Goal: Task Accomplishment & Management: Use online tool/utility

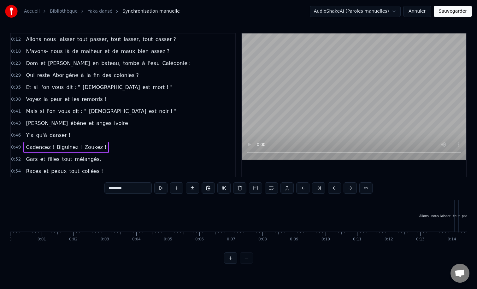
scroll to position [0, 5189]
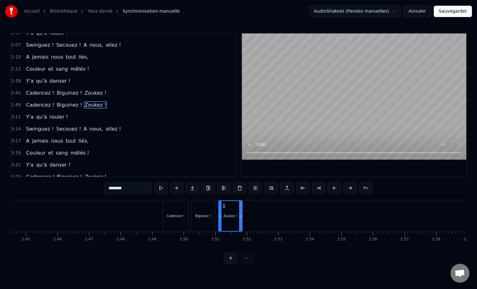
click at [459, 15] on button "Sauvegarder" at bounding box center [453, 11] width 38 height 11
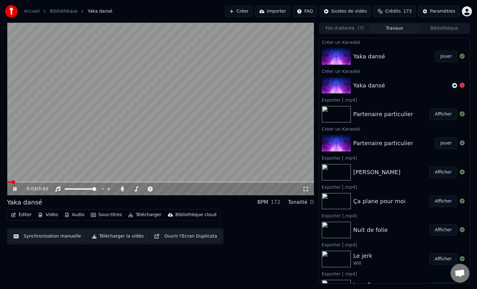
click at [149, 214] on button "Télécharger" at bounding box center [145, 214] width 38 height 9
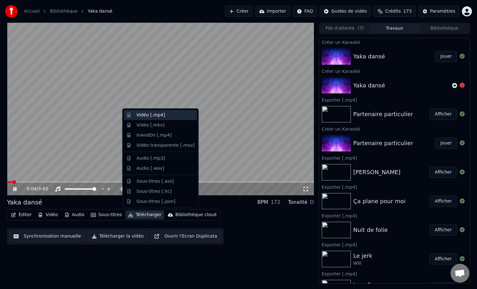
click at [161, 115] on div "Vidéo [.mp4]" at bounding box center [151, 115] width 28 height 6
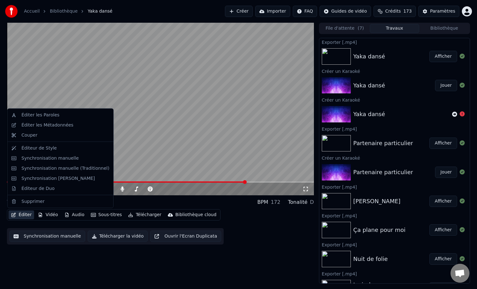
click at [24, 214] on button "Éditer" at bounding box center [22, 214] width 26 height 9
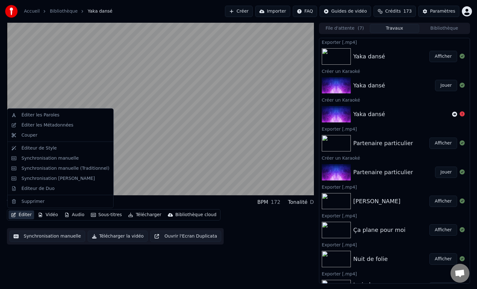
drag, startPoint x: 43, startPoint y: 150, endPoint x: 44, endPoint y: 160, distance: 9.2
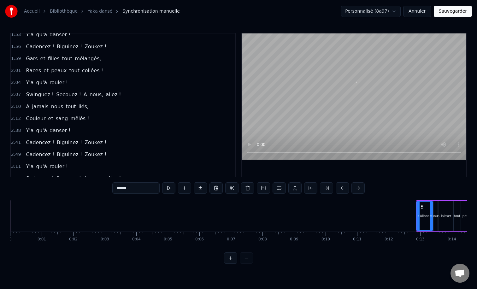
scroll to position [286, 0]
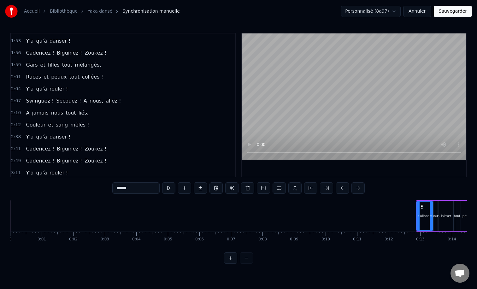
click at [53, 84] on div "Y'a qu'à rouler !" at bounding box center [46, 88] width 47 height 11
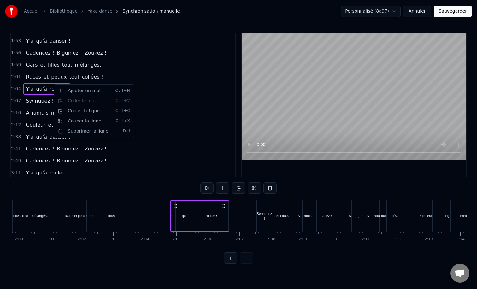
scroll to position [0, 3905]
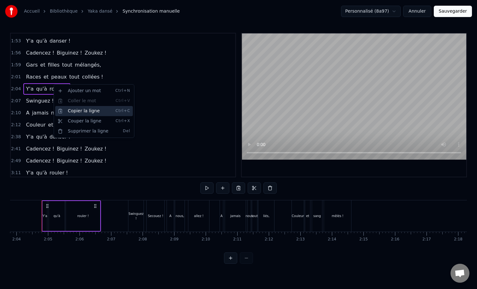
click at [84, 111] on div "Copier la ligne Ctrl+C" at bounding box center [94, 111] width 78 height 10
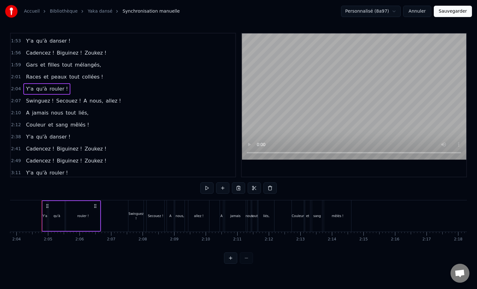
scroll to position [384, 0]
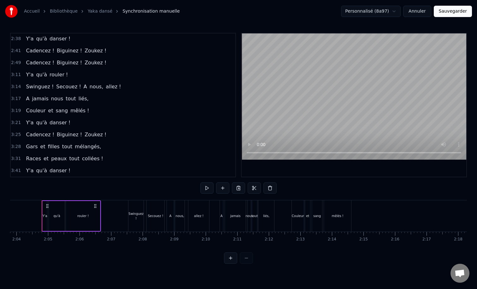
click at [55, 118] on div "Y'a qu'à danser !" at bounding box center [48, 122] width 50 height 11
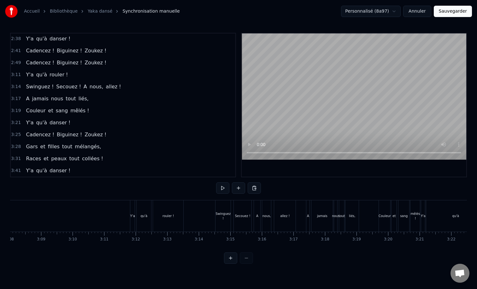
scroll to position [0, 5920]
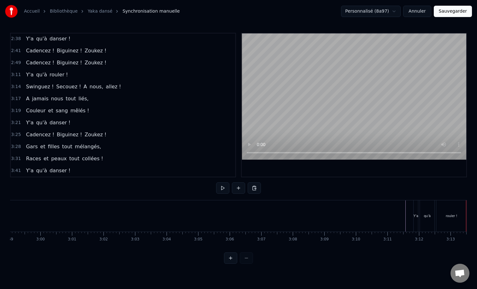
scroll to position [0, 5629]
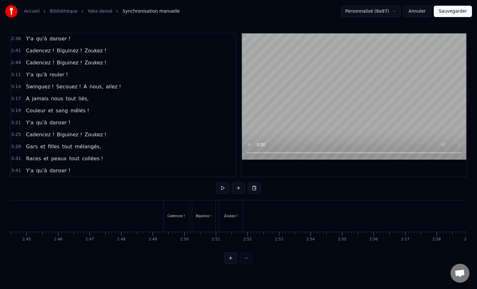
click at [172, 209] on div "Cadencez !" at bounding box center [176, 215] width 25 height 31
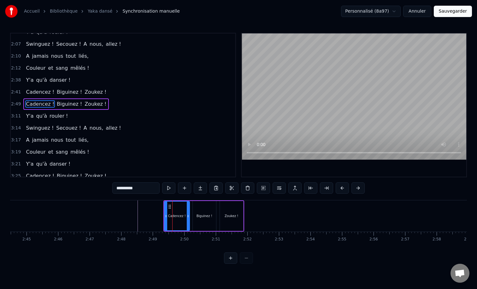
scroll to position [342, 0]
click at [168, 201] on div "Cadencez !" at bounding box center [177, 216] width 26 height 30
click at [172, 202] on div "Cadencez !" at bounding box center [177, 216] width 25 height 29
click at [172, 201] on div "Cadencez ! Biguinez ! Zoukez !" at bounding box center [203, 215] width 81 height 31
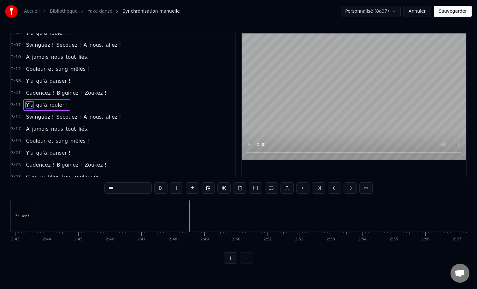
scroll to position [0, 5113]
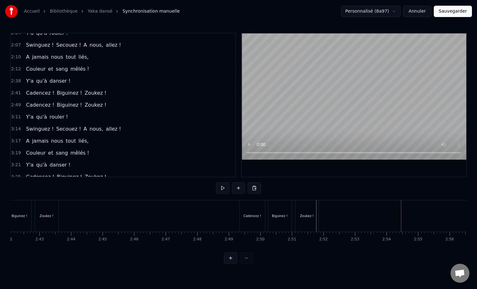
click at [254, 215] on div "Cadencez !" at bounding box center [253, 216] width 18 height 5
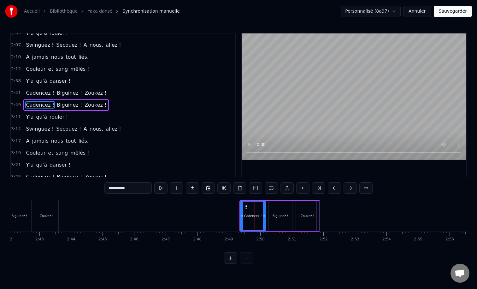
click at [255, 200] on div "Cadencez ! Biguinez ! Zoukez !" at bounding box center [279, 215] width 81 height 31
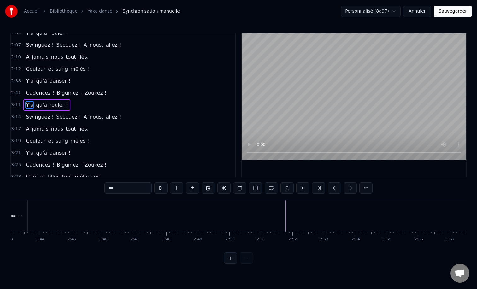
scroll to position [0, 5138]
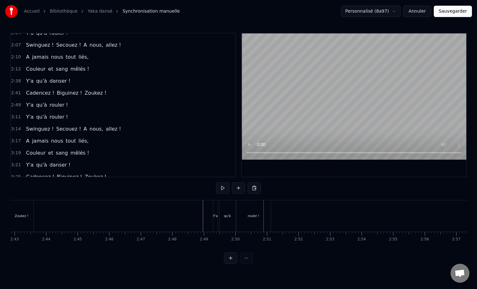
click at [38, 123] on div "Swinguez ! Secouez ! A nous, allez !" at bounding box center [73, 128] width 100 height 11
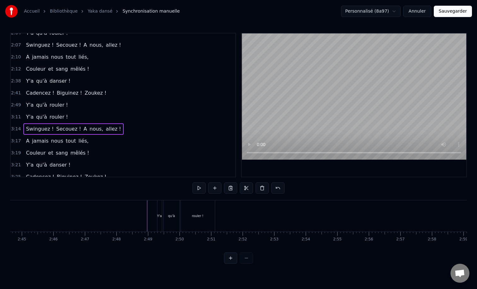
scroll to position [0, 5211]
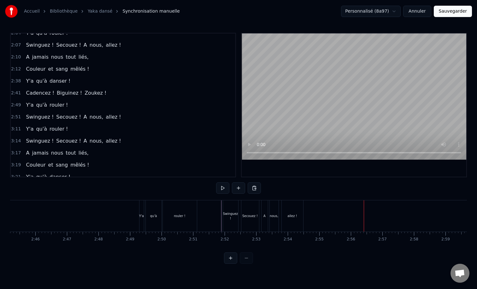
click at [65, 148] on div "A jamais nous tout liés," at bounding box center [57, 152] width 68 height 11
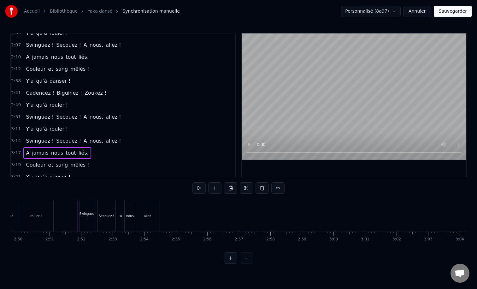
scroll to position [0, 5346]
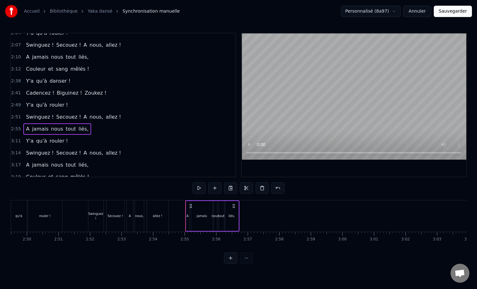
click at [46, 137] on div "Y'a qu'à rouler !" at bounding box center [46, 140] width 47 height 11
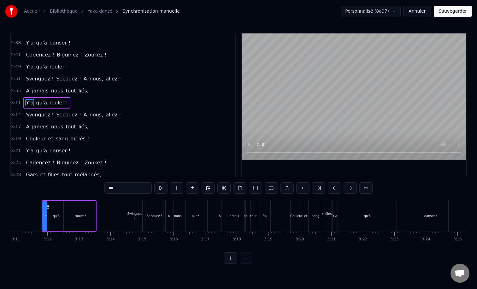
scroll to position [382, 0]
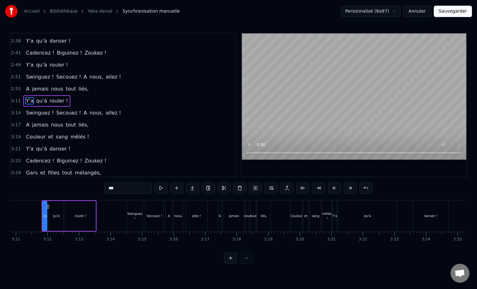
click at [62, 132] on div "Couleur et sang mêlés !" at bounding box center [57, 136] width 68 height 11
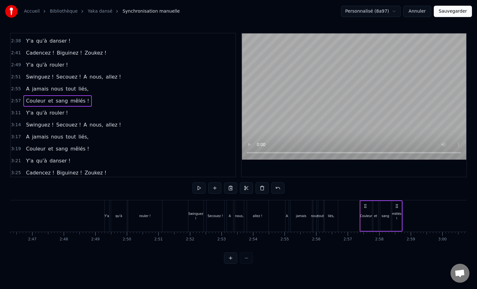
scroll to position [0, 5223]
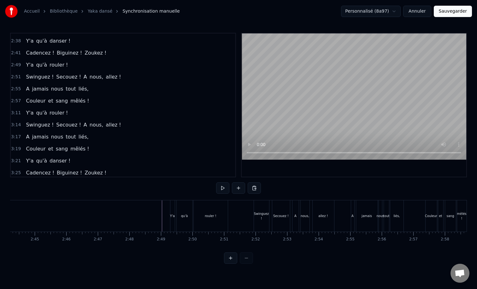
scroll to position [0, 5183]
click at [39, 36] on div "Y'a qu'à danser !" at bounding box center [48, 40] width 50 height 11
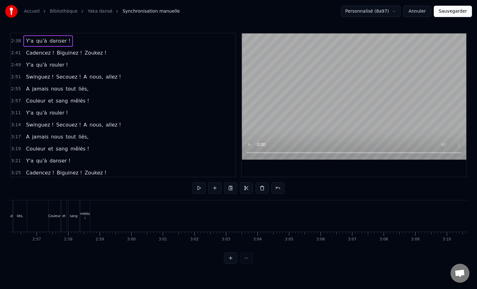
scroll to position [0, 5551]
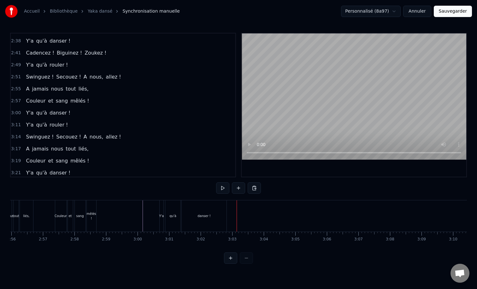
click at [57, 48] on div "Cadencez ! Biguinez ! Zoukez !" at bounding box center [65, 52] width 85 height 11
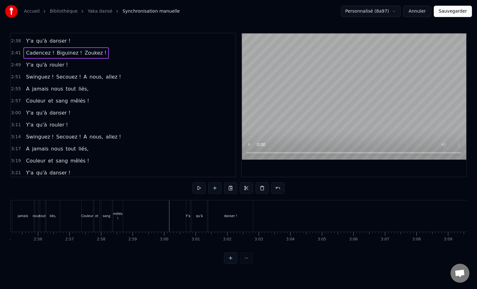
scroll to position [0, 5556]
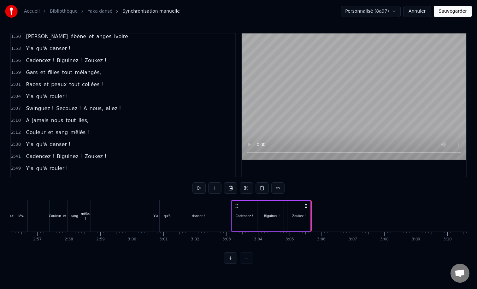
scroll to position [275, 0]
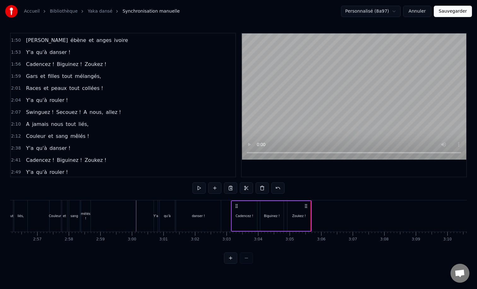
click at [67, 71] on div "Gars et filles tout mélangés," at bounding box center [63, 76] width 80 height 11
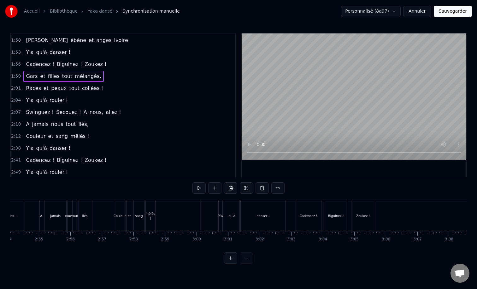
scroll to position [0, 5499]
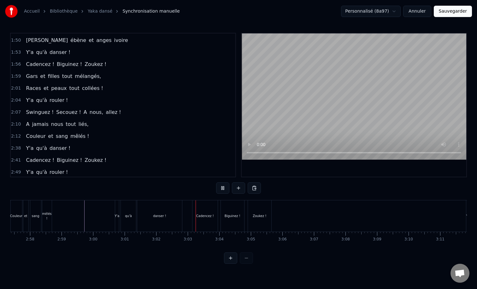
scroll to position [0, 5596]
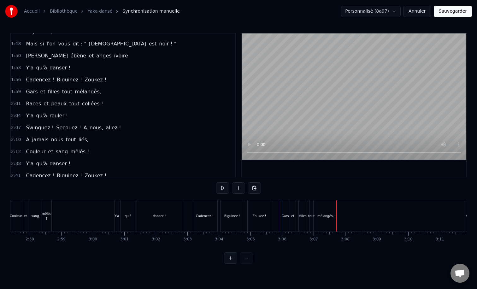
scroll to position [250, 0]
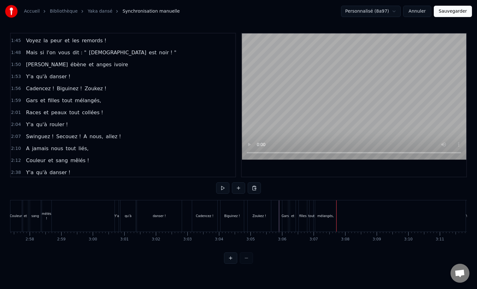
click at [51, 107] on div "Races et peaux tout collées !" at bounding box center [64, 112] width 82 height 11
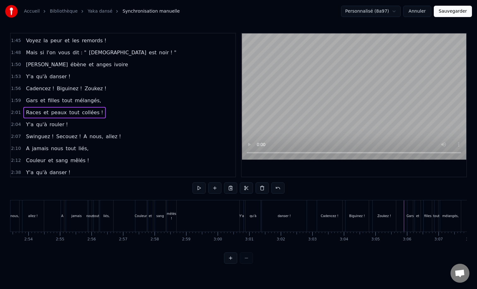
scroll to position [0, 5480]
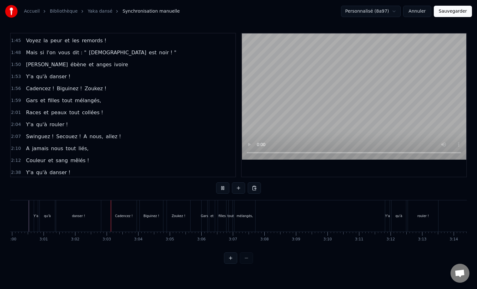
scroll to position [0, 5677]
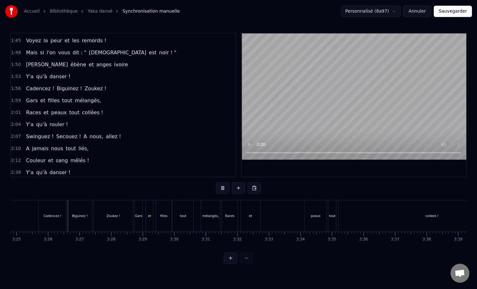
scroll to position [0, 6466]
click at [181, 214] on div "tout" at bounding box center [177, 215] width 21 height 31
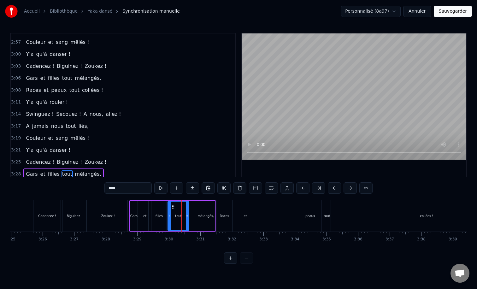
scroll to position [468, 0]
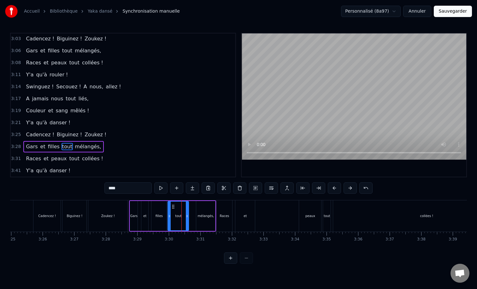
click at [69, 142] on div "Gars et filles tout mélangés," at bounding box center [63, 146] width 80 height 11
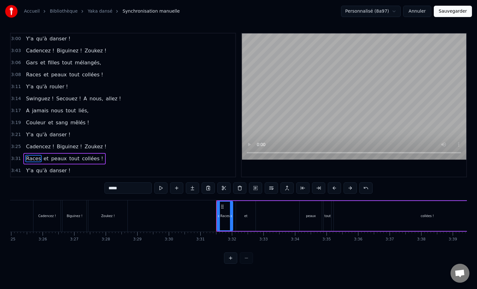
scroll to position [456, 0]
click at [68, 154] on div "Races et peaux tout collées !" at bounding box center [64, 158] width 82 height 11
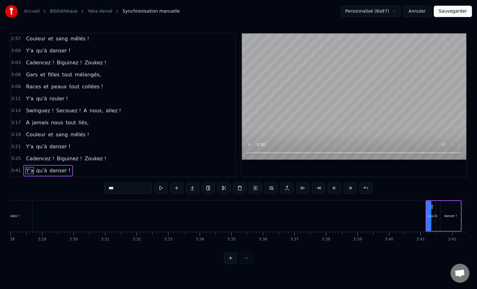
scroll to position [0, 6578]
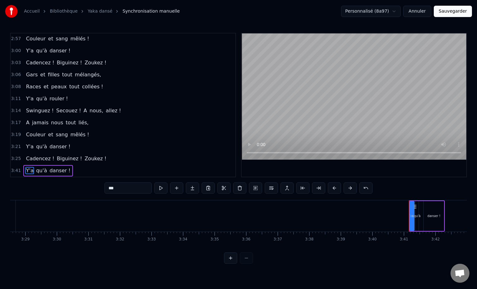
click at [50, 166] on div "Y'a qu'à danser !" at bounding box center [48, 170] width 50 height 11
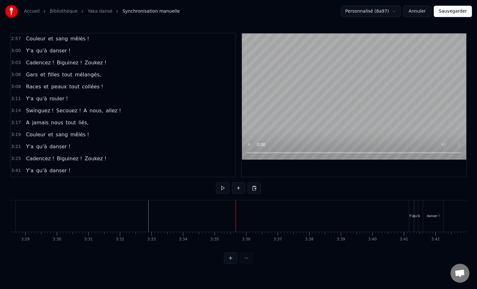
click at [419, 215] on div "qu'à" at bounding box center [416, 216] width 7 height 5
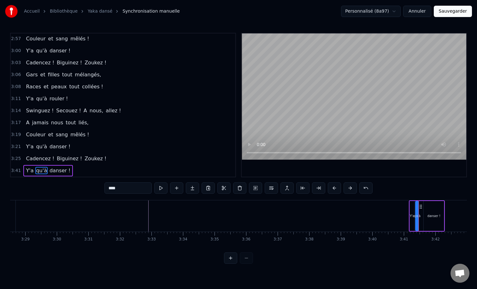
click at [412, 201] on div "Y'a qu'à danser !" at bounding box center [427, 215] width 36 height 31
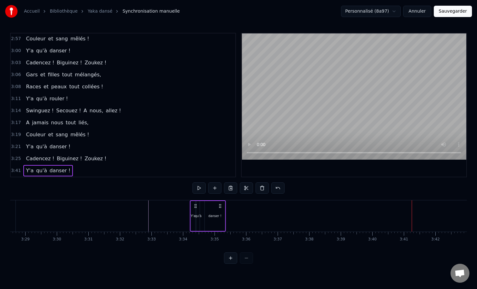
drag, startPoint x: 414, startPoint y: 205, endPoint x: 195, endPoint y: 198, distance: 219.3
click at [195, 198] on div "0:12 Allons nous laisser tout passer, tout lasser, tout casser ? 0:18 N'avons- …" at bounding box center [238, 148] width 457 height 231
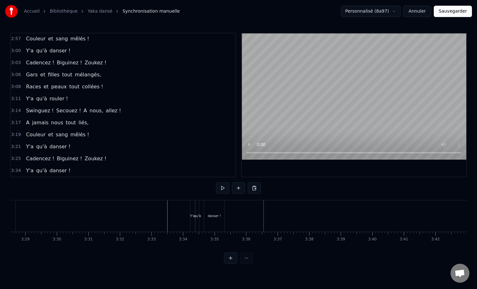
click at [219, 219] on div "danser !" at bounding box center [214, 215] width 20 height 31
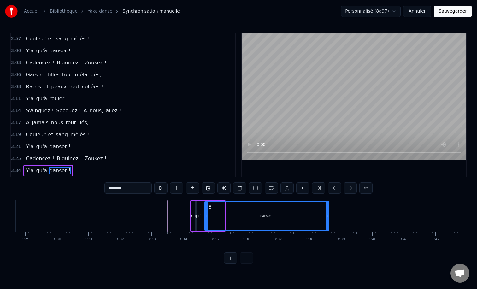
drag, startPoint x: 224, startPoint y: 216, endPoint x: 329, endPoint y: 210, distance: 105.2
click at [328, 210] on div at bounding box center [327, 216] width 3 height 29
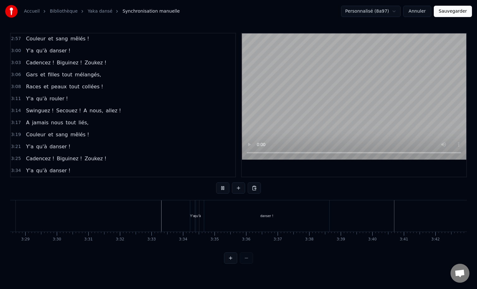
click at [443, 14] on button "Sauvegarder" at bounding box center [453, 11] width 38 height 11
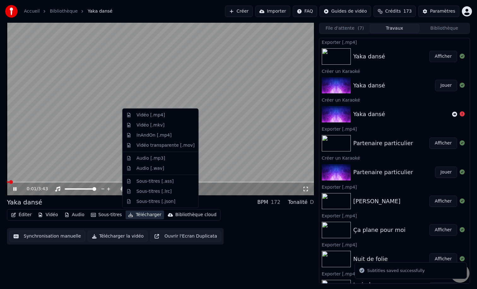
click at [137, 216] on button "Télécharger" at bounding box center [145, 214] width 38 height 9
click at [149, 115] on div "Vidéo [.mp4]" at bounding box center [151, 115] width 28 height 6
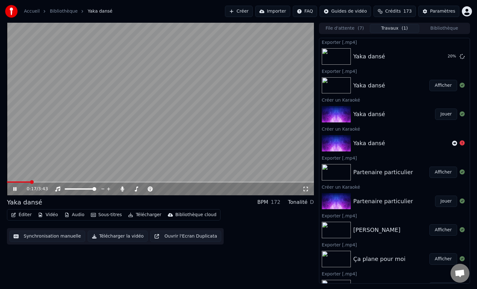
click at [147, 68] on video at bounding box center [160, 109] width 307 height 173
click at [246, 13] on button "Créer" at bounding box center [239, 11] width 28 height 11
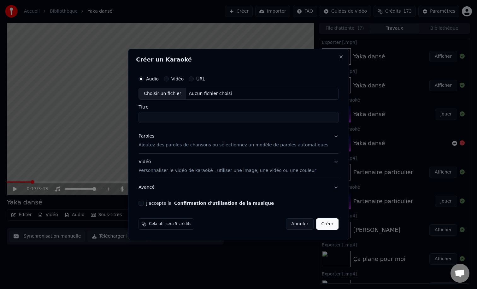
click at [200, 77] on div "URL" at bounding box center [197, 78] width 16 height 5
click at [194, 78] on button "URL" at bounding box center [191, 78] width 5 height 5
click at [200, 97] on input "text" at bounding box center [238, 93] width 200 height 13
paste input "**********"
type input "**********"
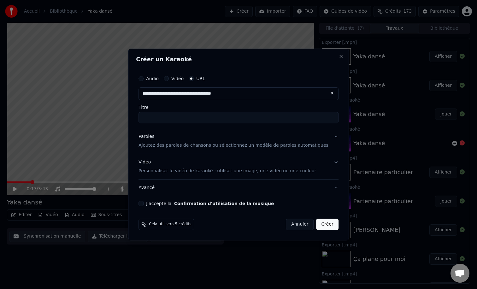
type input "**********"
click at [170, 144] on p "Ajoutez des paroles de chansons ou sélectionnez un modèle de paroles automatiqu…" at bounding box center [233, 145] width 190 height 6
type input "**********"
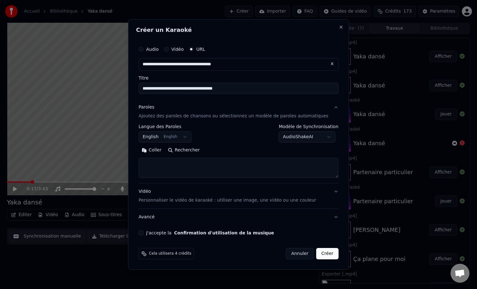
click at [186, 139] on button "English English" at bounding box center [164, 136] width 53 height 11
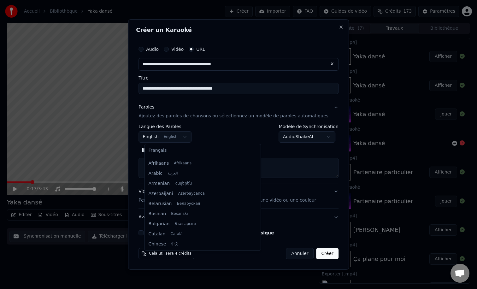
scroll to position [50, 0]
select select "**"
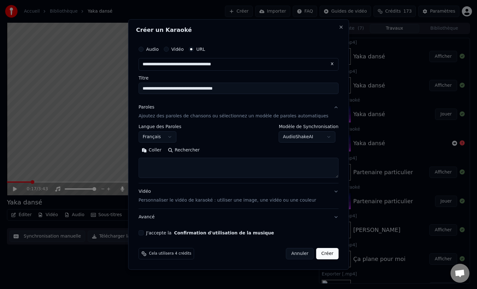
click at [178, 167] on textarea at bounding box center [238, 168] width 200 height 20
paste textarea "**********"
click at [221, 150] on button "Développer" at bounding box center [225, 150] width 39 height 10
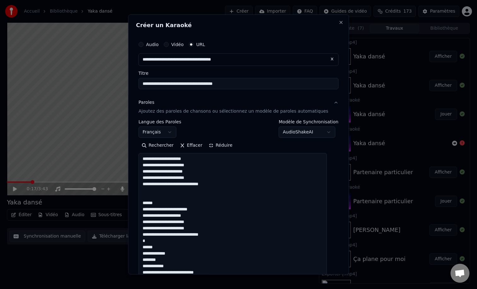
scroll to position [0, 0]
drag, startPoint x: 158, startPoint y: 206, endPoint x: 139, endPoint y: 197, distance: 20.6
click at [139, 197] on div "**********" at bounding box center [238, 145] width 221 height 260
drag, startPoint x: 166, startPoint y: 243, endPoint x: 140, endPoint y: 240, distance: 26.4
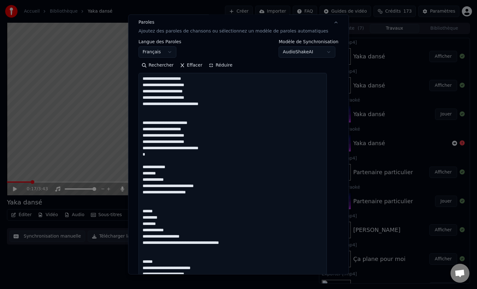
scroll to position [81, 0]
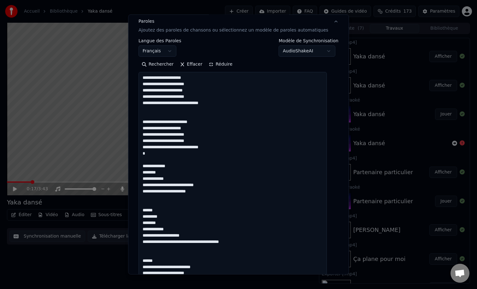
drag, startPoint x: 169, startPoint y: 211, endPoint x: 142, endPoint y: 203, distance: 28.6
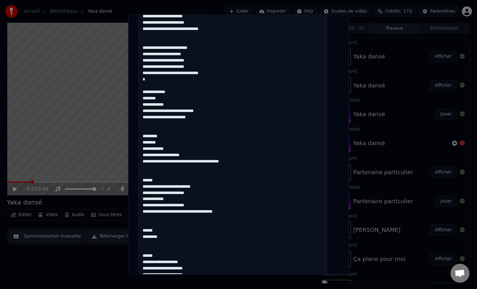
scroll to position [157, 0]
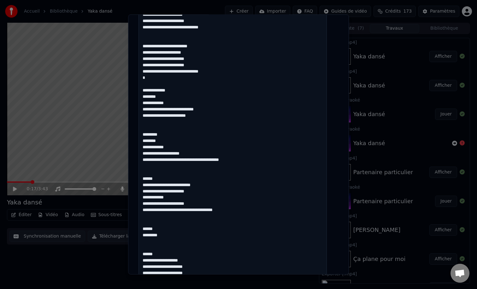
drag, startPoint x: 165, startPoint y: 180, endPoint x: 144, endPoint y: 173, distance: 22.0
click at [144, 173] on textarea at bounding box center [232, 291] width 188 height 591
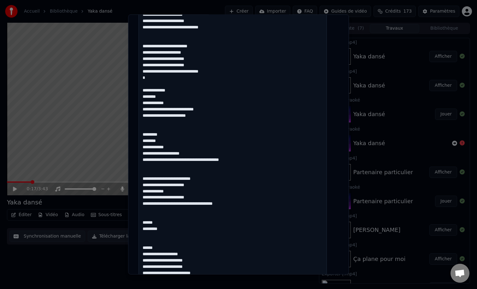
drag, startPoint x: 171, startPoint y: 231, endPoint x: 141, endPoint y: 215, distance: 33.8
click at [141, 215] on div "**********" at bounding box center [238, 263] width 205 height 769
drag, startPoint x: 165, startPoint y: 236, endPoint x: 143, endPoint y: 226, distance: 23.9
click at [143, 226] on textarea at bounding box center [232, 291] width 188 height 591
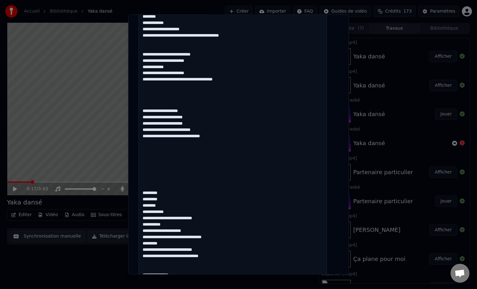
scroll to position [290, 0]
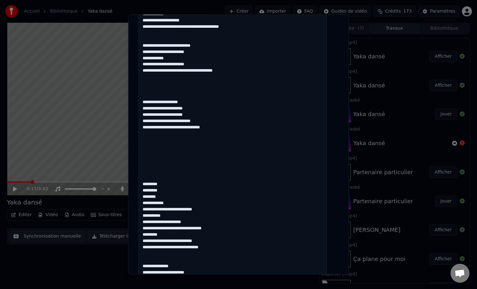
drag, startPoint x: 177, startPoint y: 186, endPoint x: 140, endPoint y: 150, distance: 51.8
click at [140, 150] on div "**********" at bounding box center [238, 130] width 205 height 769
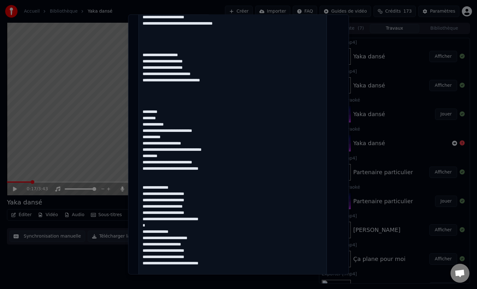
scroll to position [340, 0]
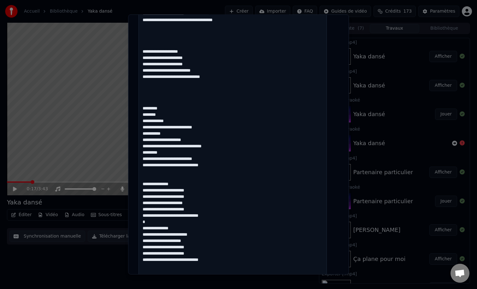
drag, startPoint x: 183, startPoint y: 185, endPoint x: 143, endPoint y: 182, distance: 40.8
click at [143, 182] on textarea at bounding box center [232, 108] width 188 height 591
drag, startPoint x: 184, startPoint y: 228, endPoint x: 143, endPoint y: 226, distance: 41.1
click at [143, 226] on textarea at bounding box center [232, 108] width 188 height 591
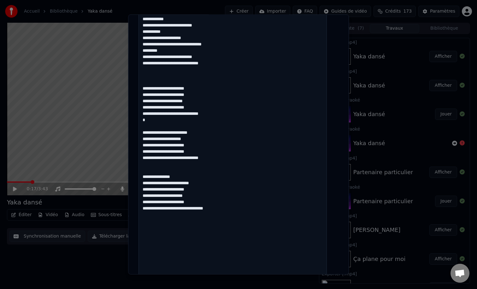
scroll to position [468, 0]
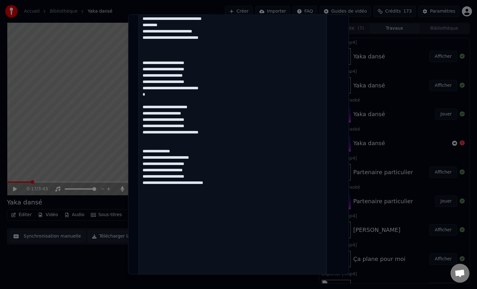
drag, startPoint x: 189, startPoint y: 151, endPoint x: 146, endPoint y: 147, distance: 43.7
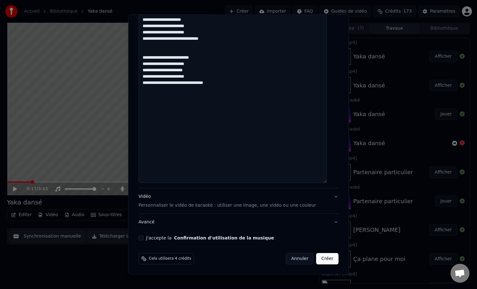
type textarea "**********"
click at [216, 205] on p "Personnaliser le vidéo de karaoké : utiliser une image, une vidéo ou une couleur" at bounding box center [227, 205] width 178 height 6
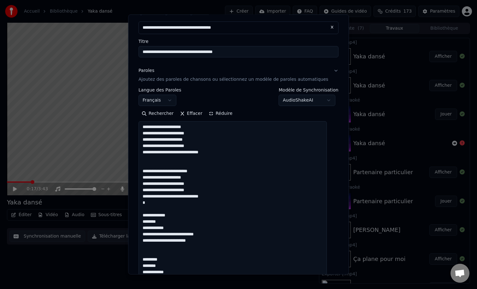
scroll to position [0, 0]
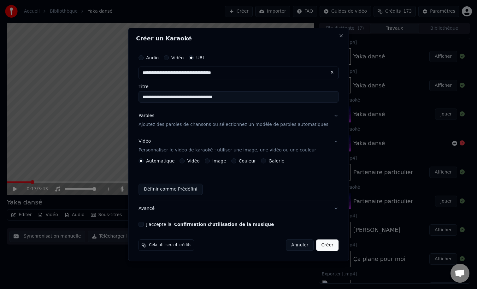
click at [240, 160] on div "Couleur" at bounding box center [243, 160] width 25 height 5
click at [234, 163] on div "Automatique Vidéo Image Couleur Galerie Définir comme Prédéfini" at bounding box center [238, 176] width 200 height 37
click at [234, 163] on div "Couleur" at bounding box center [243, 160] width 25 height 5
click at [236, 162] on button "Couleur" at bounding box center [233, 160] width 5 height 5
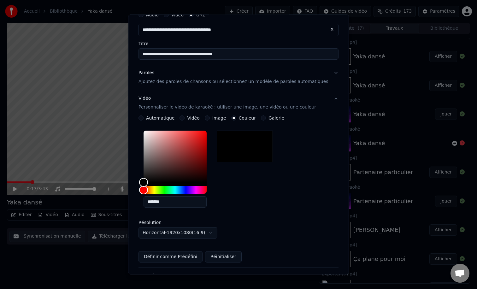
scroll to position [84, 0]
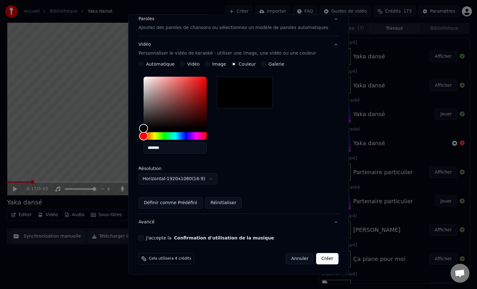
click at [144, 239] on button "J'accepte la Confirmation d'utilisation de la musique" at bounding box center [140, 237] width 5 height 5
click at [321, 263] on button "Créer" at bounding box center [327, 258] width 22 height 11
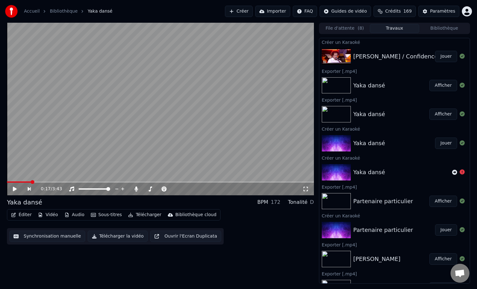
click at [442, 58] on button "Jouer" at bounding box center [446, 56] width 22 height 11
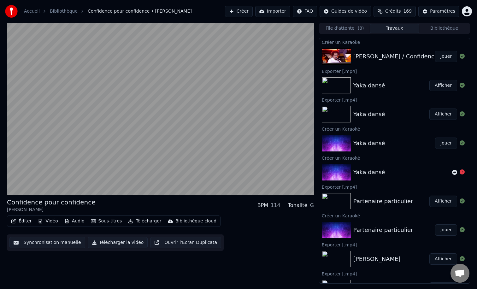
click at [25, 221] on button "Éditer" at bounding box center [22, 221] width 26 height 9
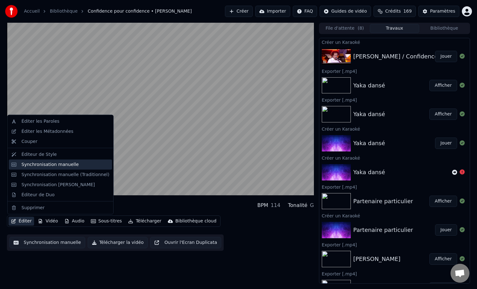
click at [47, 164] on div "Synchronisation manuelle" at bounding box center [49, 164] width 57 height 6
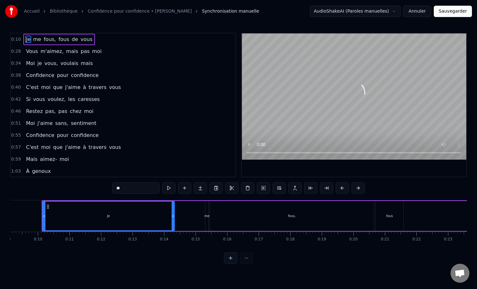
scroll to position [0, 276]
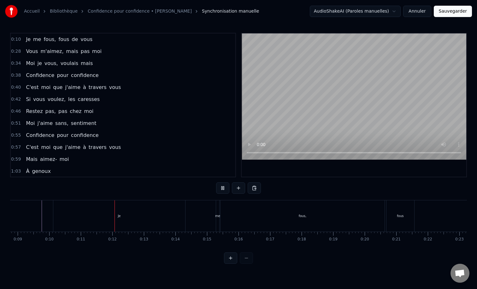
click at [72, 220] on div "Je" at bounding box center [119, 215] width 132 height 31
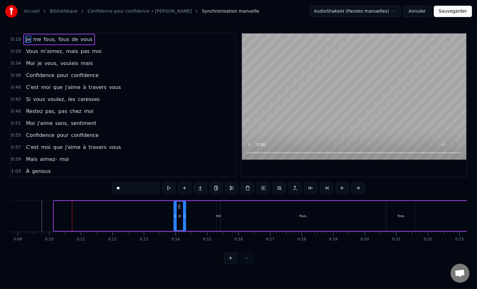
drag, startPoint x: 56, startPoint y: 216, endPoint x: 174, endPoint y: 214, distance: 117.4
click at [174, 214] on icon at bounding box center [175, 216] width 3 height 5
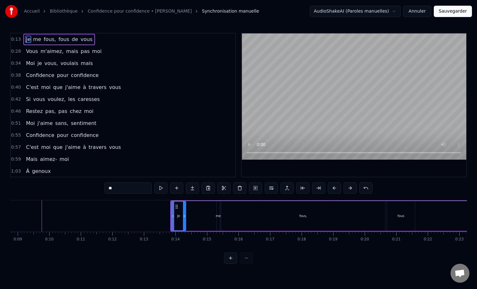
click at [221, 216] on div "fous," at bounding box center [303, 216] width 165 height 30
type input "*****"
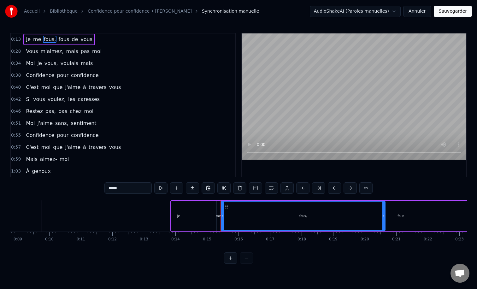
click at [209, 214] on div "Je me fous, fous de vous" at bounding box center [378, 215] width 416 height 31
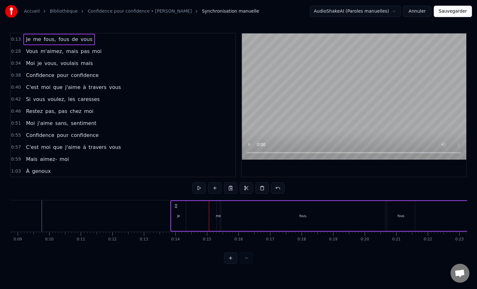
click at [219, 215] on div "me" at bounding box center [218, 216] width 5 height 5
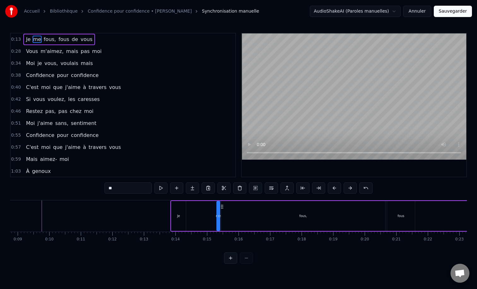
click at [266, 221] on div "fous," at bounding box center [303, 216] width 164 height 30
drag, startPoint x: 223, startPoint y: 215, endPoint x: 371, endPoint y: 207, distance: 148.5
click at [371, 207] on div at bounding box center [371, 216] width 3 height 29
click at [219, 209] on div "me" at bounding box center [218, 216] width 3 height 30
type input "**"
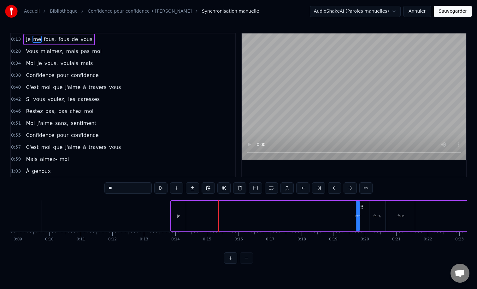
drag, startPoint x: 222, startPoint y: 207, endPoint x: 365, endPoint y: 205, distance: 143.2
click at [364, 205] on icon at bounding box center [361, 206] width 5 height 5
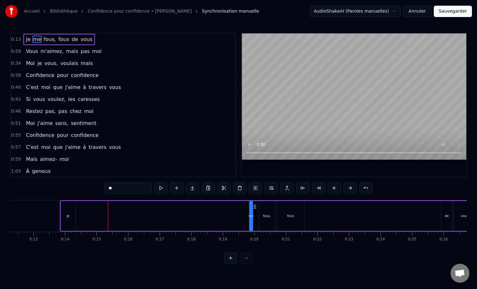
scroll to position [0, 399]
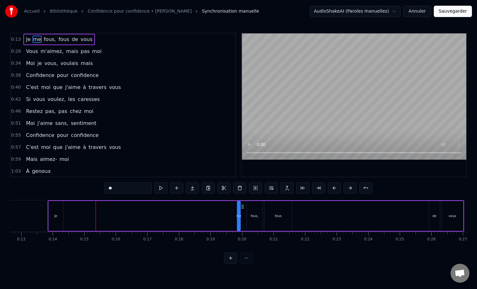
click at [226, 209] on div "Je me fous, fous de vous" at bounding box center [256, 215] width 416 height 31
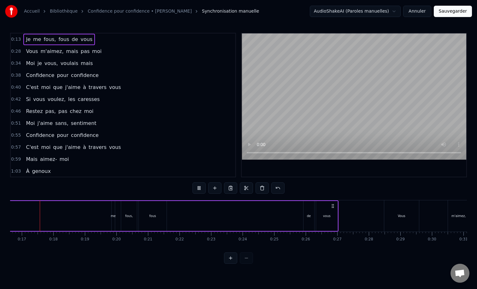
scroll to position [0, 521]
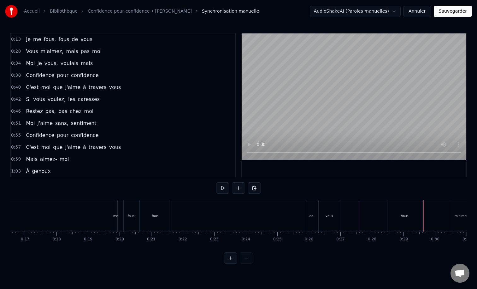
click at [291, 210] on div "Je me fous, fous de vous" at bounding box center [133, 215] width 416 height 31
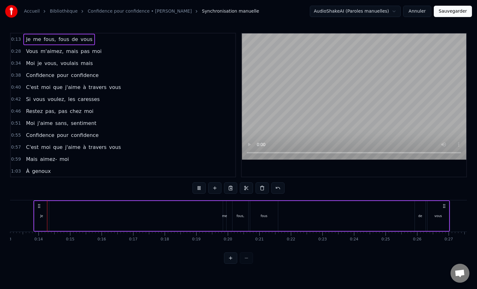
scroll to position [0, 411]
click at [421, 216] on div "de" at bounding box center [422, 216] width 4 height 5
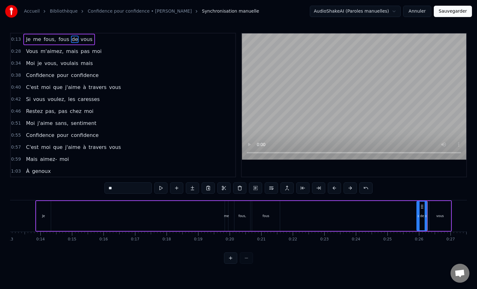
drag, startPoint x: 42, startPoint y: 214, endPoint x: 50, endPoint y: 214, distance: 8.5
click at [51, 214] on div "Je me fous, fous de vous" at bounding box center [243, 215] width 416 height 31
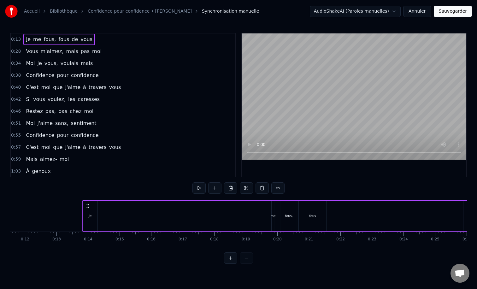
scroll to position [0, 356]
drag, startPoint x: 41, startPoint y: 205, endPoint x: 95, endPoint y: 208, distance: 54.3
click at [95, 208] on icon at bounding box center [94, 205] width 5 height 5
click at [107, 214] on div "Je me fous, fous de vous" at bounding box center [298, 215] width 416 height 31
click at [98, 219] on div "Je" at bounding box center [98, 216] width 15 height 30
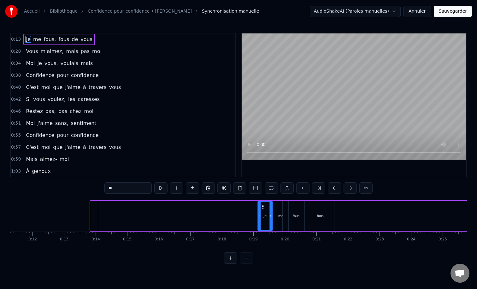
drag, startPoint x: 96, startPoint y: 205, endPoint x: 267, endPoint y: 200, distance: 170.7
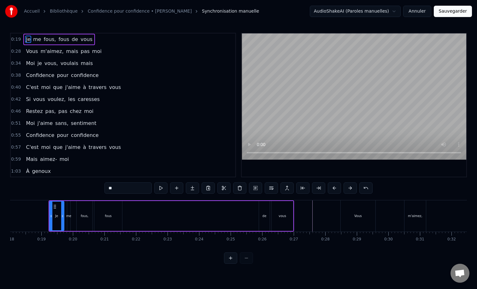
scroll to position [0, 571]
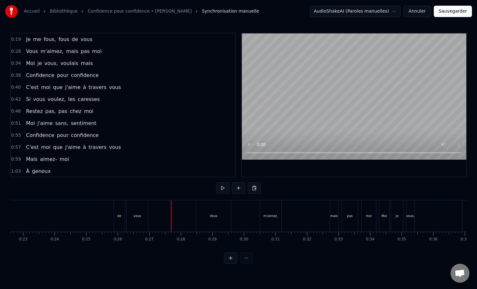
click at [272, 212] on div "m'aimez," at bounding box center [270, 215] width 21 height 31
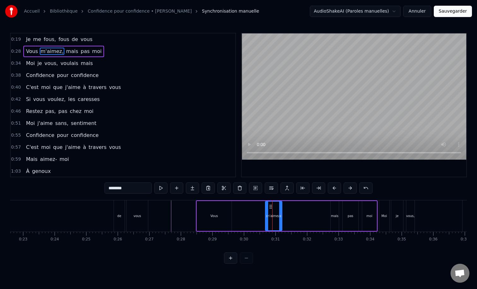
drag, startPoint x: 262, startPoint y: 216, endPoint x: 267, endPoint y: 216, distance: 4.8
click at [267, 216] on icon at bounding box center [267, 216] width 3 height 5
click at [210, 216] on div "Vous" at bounding box center [214, 216] width 8 height 5
type input "****"
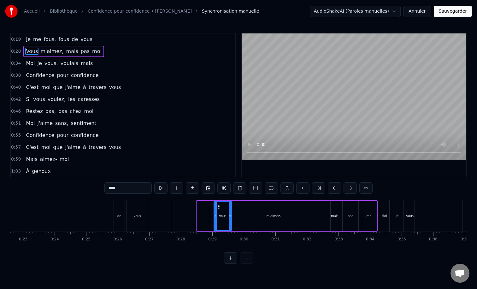
drag, startPoint x: 198, startPoint y: 215, endPoint x: 217, endPoint y: 217, distance: 18.7
click at [217, 217] on icon at bounding box center [215, 216] width 3 height 5
drag, startPoint x: 221, startPoint y: 207, endPoint x: 253, endPoint y: 208, distance: 32.2
click at [253, 208] on icon at bounding box center [253, 206] width 5 height 5
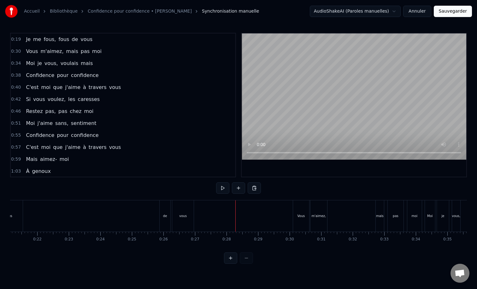
scroll to position [0, 665]
click at [183, 216] on div "vous" at bounding box center [185, 216] width 8 height 5
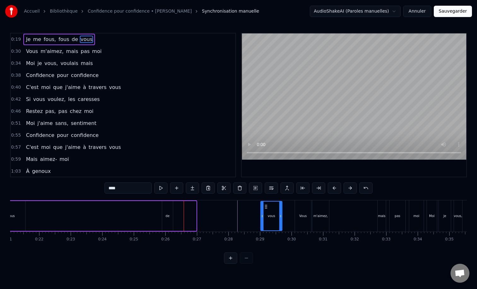
drag, startPoint x: 180, startPoint y: 206, endPoint x: 266, endPoint y: 202, distance: 85.9
click at [266, 202] on div "vous" at bounding box center [271, 216] width 21 height 29
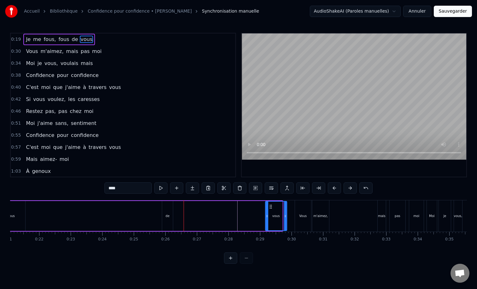
drag, startPoint x: 265, startPoint y: 206, endPoint x: 270, endPoint y: 207, distance: 4.9
click at [270, 207] on icon at bounding box center [270, 206] width 5 height 5
drag, startPoint x: 267, startPoint y: 215, endPoint x: 273, endPoint y: 216, distance: 6.0
click at [273, 216] on icon at bounding box center [273, 216] width 3 height 5
click at [168, 214] on div "de" at bounding box center [168, 216] width 4 height 5
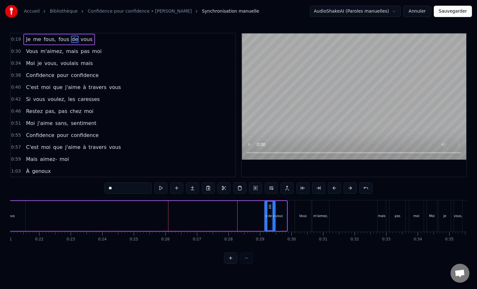
drag, startPoint x: 167, startPoint y: 206, endPoint x: 269, endPoint y: 211, distance: 102.6
click at [269, 211] on div "de" at bounding box center [270, 216] width 10 height 29
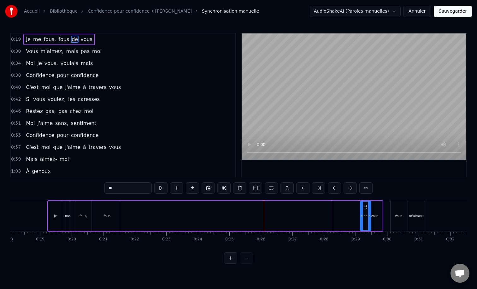
scroll to position [0, 547]
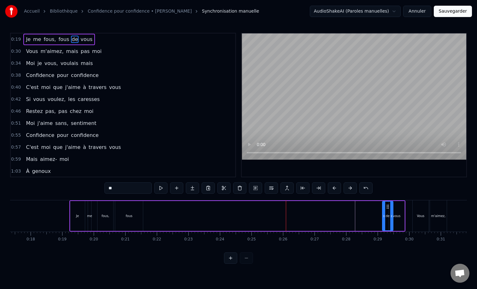
click at [131, 213] on div "fous" at bounding box center [129, 216] width 28 height 30
drag, startPoint x: 120, startPoint y: 206, endPoint x: 364, endPoint y: 198, distance: 244.0
click at [364, 198] on div "0:19 Je me fous, fous de vous 0:30 Vous m'aimez, mais pas moi 0:34 Moi je vous,…" at bounding box center [238, 148] width 457 height 231
click at [105, 211] on div "fous," at bounding box center [105, 216] width 16 height 30
type input "*****"
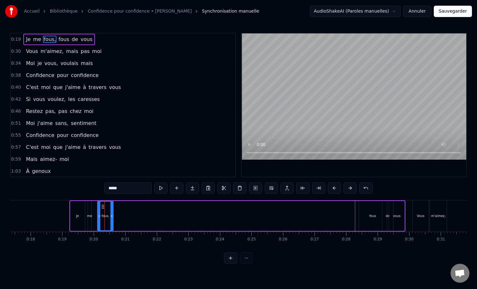
drag, startPoint x: 102, startPoint y: 206, endPoint x: 154, endPoint y: 208, distance: 52.1
click at [154, 208] on div "Je me fous, fous de vous" at bounding box center [237, 215] width 336 height 31
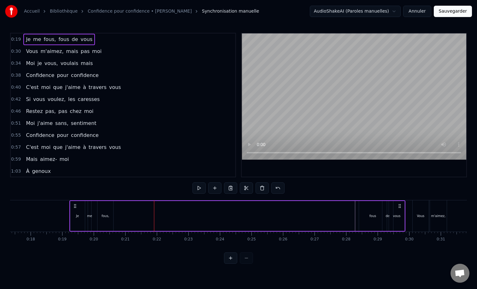
click at [105, 205] on div "fous," at bounding box center [105, 216] width 16 height 30
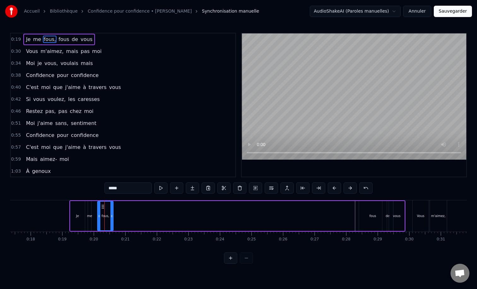
drag, startPoint x: 102, startPoint y: 206, endPoint x: 132, endPoint y: 211, distance: 31.0
click at [135, 211] on div "Je me fous, fous de vous" at bounding box center [237, 215] width 336 height 31
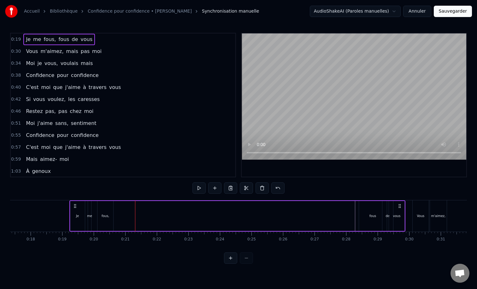
click at [105, 205] on div "fous," at bounding box center [105, 216] width 16 height 30
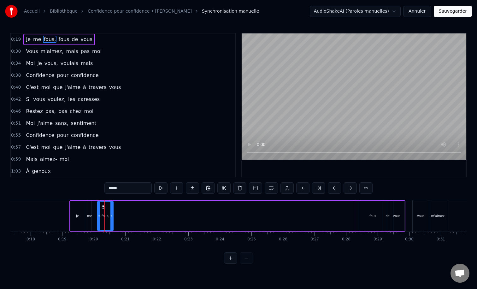
drag, startPoint x: 103, startPoint y: 208, endPoint x: 117, endPoint y: 210, distance: 14.4
click at [117, 210] on div "Je me fous, fous de vous" at bounding box center [237, 215] width 336 height 31
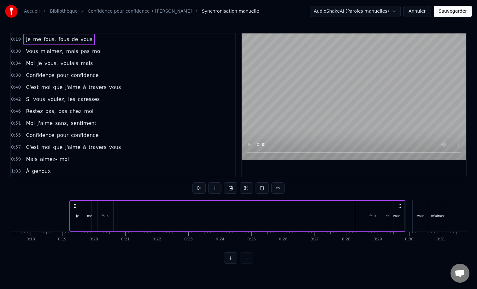
click at [113, 211] on div "fous," at bounding box center [105, 216] width 16 height 30
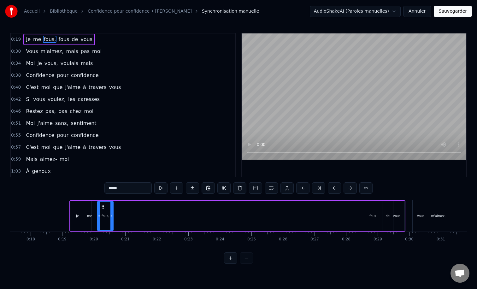
drag, startPoint x: 103, startPoint y: 206, endPoint x: 115, endPoint y: 206, distance: 11.4
click at [115, 206] on div "Je me fous, fous de vous" at bounding box center [237, 215] width 336 height 31
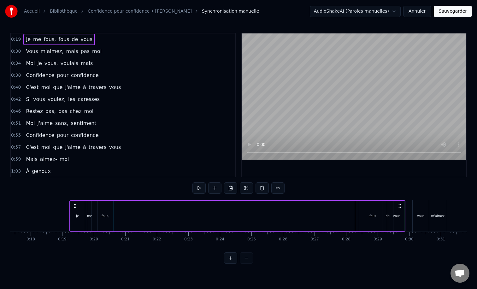
click at [102, 207] on div "fous," at bounding box center [105, 216] width 16 height 30
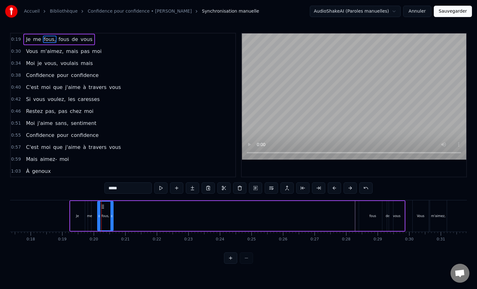
drag, startPoint x: 103, startPoint y: 206, endPoint x: 113, endPoint y: 208, distance: 10.2
click at [113, 208] on div "Je me fous, fous de vous" at bounding box center [237, 215] width 336 height 31
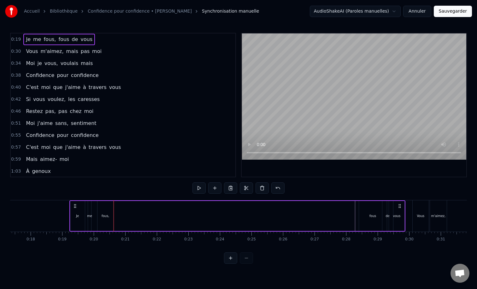
click at [108, 214] on div "fous," at bounding box center [106, 216] width 8 height 5
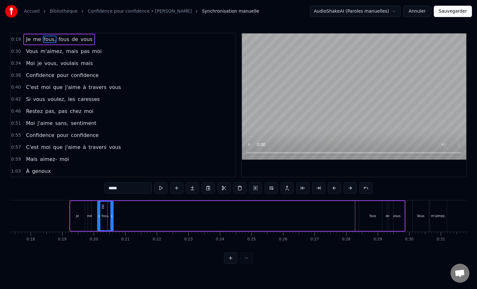
drag, startPoint x: 109, startPoint y: 211, endPoint x: 113, endPoint y: 211, distance: 4.4
click at [113, 211] on div "fous," at bounding box center [105, 216] width 16 height 30
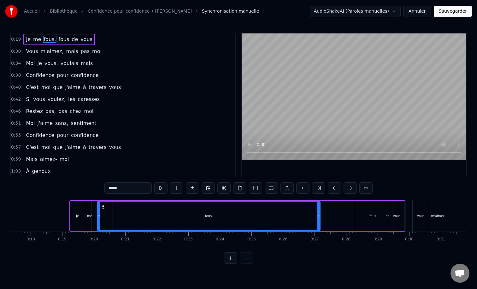
drag, startPoint x: 112, startPoint y: 215, endPoint x: 319, endPoint y: 217, distance: 206.9
click at [319, 217] on icon at bounding box center [318, 216] width 3 height 5
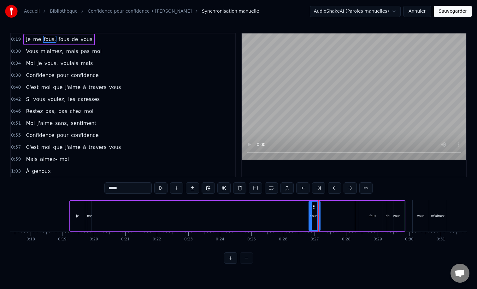
drag, startPoint x: 99, startPoint y: 217, endPoint x: 310, endPoint y: 215, distance: 211.4
click at [310, 215] on icon at bounding box center [310, 216] width 3 height 5
click at [89, 216] on div "me" at bounding box center [89, 216] width 5 height 5
type input "**"
drag, startPoint x: 93, startPoint y: 207, endPoint x: 156, endPoint y: 201, distance: 63.0
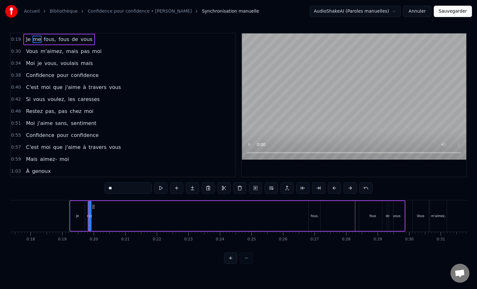
click at [156, 201] on div "Je me fous, fous de vous" at bounding box center [237, 215] width 336 height 31
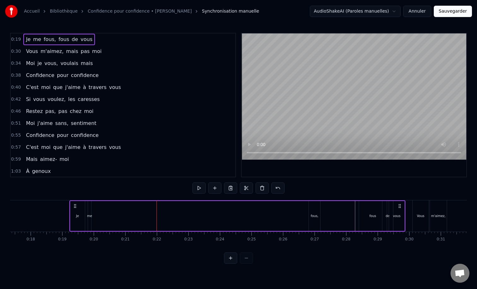
click at [89, 215] on div "me" at bounding box center [89, 216] width 5 height 5
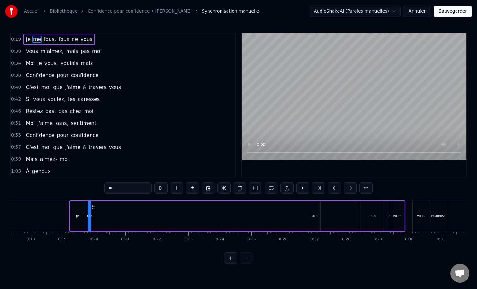
drag, startPoint x: 92, startPoint y: 206, endPoint x: 100, endPoint y: 207, distance: 7.9
click at [102, 206] on div "Je me fous, fous de vous" at bounding box center [237, 215] width 336 height 31
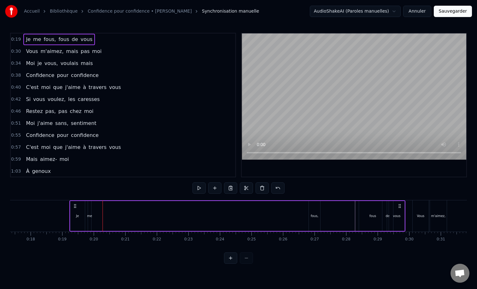
click at [91, 206] on div "me" at bounding box center [90, 216] width 4 height 30
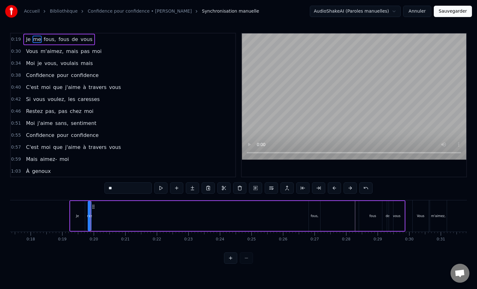
drag, startPoint x: 92, startPoint y: 206, endPoint x: 103, endPoint y: 206, distance: 10.1
click at [103, 206] on div "Je me fous, fous de vous" at bounding box center [237, 215] width 336 height 31
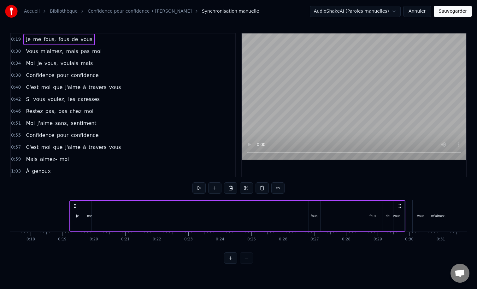
click at [90, 214] on div "me" at bounding box center [89, 216] width 5 height 5
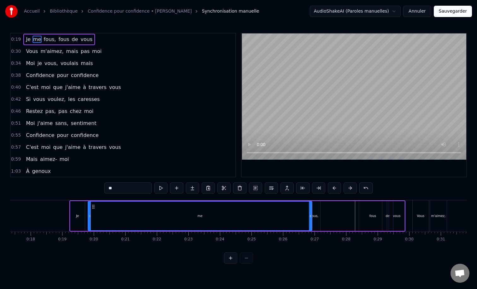
drag, startPoint x: 89, startPoint y: 218, endPoint x: 310, endPoint y: 214, distance: 221.2
click at [310, 214] on icon at bounding box center [310, 216] width 3 height 5
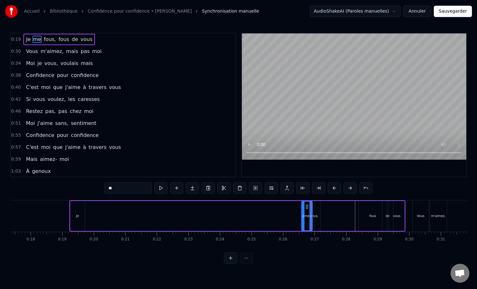
drag, startPoint x: 89, startPoint y: 216, endPoint x: 303, endPoint y: 208, distance: 213.7
click at [303, 208] on div at bounding box center [303, 216] width 3 height 29
click at [79, 215] on div "Je" at bounding box center [77, 216] width 3 height 5
type input "**"
drag, startPoint x: 75, startPoint y: 207, endPoint x: 95, endPoint y: 208, distance: 19.6
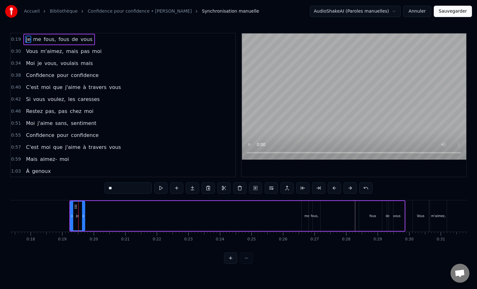
click at [95, 208] on div "Je me fous, fous de vous" at bounding box center [237, 215] width 336 height 31
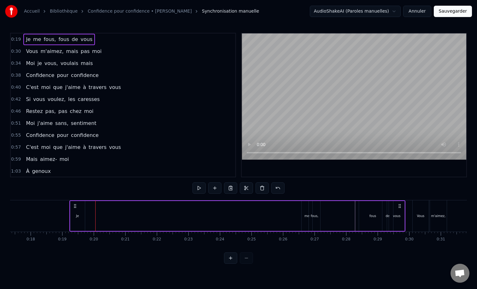
click at [73, 218] on div "Je" at bounding box center [77, 216] width 15 height 30
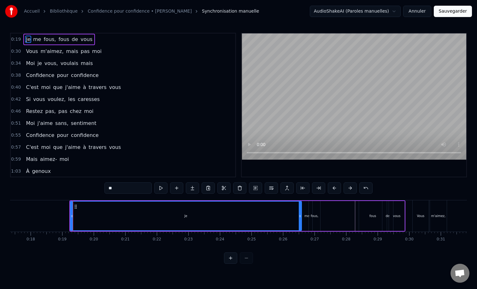
drag, startPoint x: 83, startPoint y: 217, endPoint x: 299, endPoint y: 215, distance: 216.7
click at [299, 215] on icon at bounding box center [300, 216] width 3 height 5
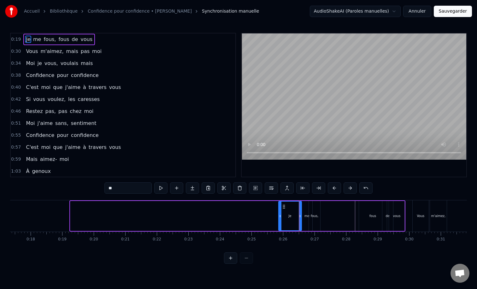
drag, startPoint x: 72, startPoint y: 215, endPoint x: 280, endPoint y: 213, distance: 207.9
click at [280, 213] on div at bounding box center [280, 216] width 3 height 29
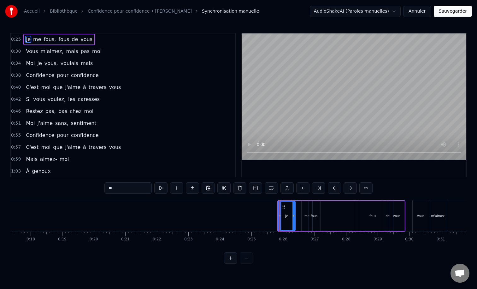
drag, startPoint x: 300, startPoint y: 215, endPoint x: 292, endPoint y: 215, distance: 7.6
click at [292, 215] on icon at bounding box center [293, 216] width 3 height 5
click at [304, 216] on div "me" at bounding box center [307, 216] width 11 height 30
type input "**"
drag, startPoint x: 306, startPoint y: 208, endPoint x: 301, endPoint y: 208, distance: 5.4
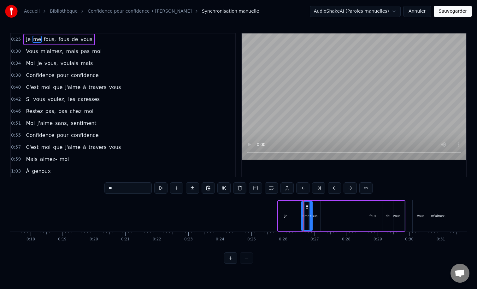
click at [301, 208] on div "Je me fous, fous de vous" at bounding box center [341, 215] width 128 height 31
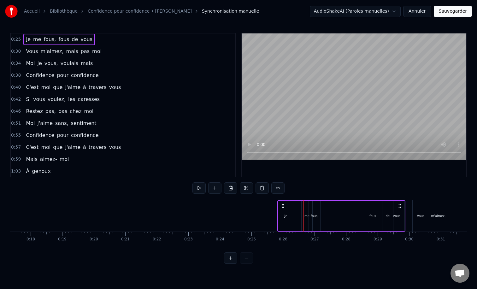
click at [304, 215] on div "me" at bounding box center [306, 216] width 5 height 5
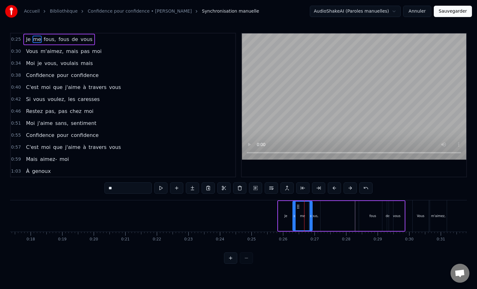
drag, startPoint x: 303, startPoint y: 215, endPoint x: 294, endPoint y: 215, distance: 8.8
click at [294, 215] on icon at bounding box center [294, 216] width 3 height 5
drag, startPoint x: 310, startPoint y: 216, endPoint x: 303, endPoint y: 216, distance: 7.3
click at [303, 216] on icon at bounding box center [304, 216] width 3 height 5
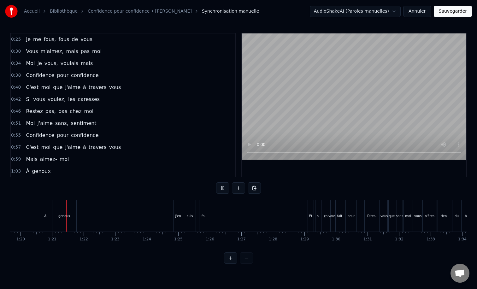
scroll to position [0, 2517]
click at [454, 8] on button "Sauvegarder" at bounding box center [453, 11] width 38 height 11
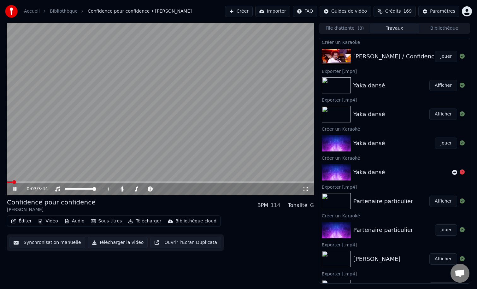
click at [27, 182] on span at bounding box center [160, 181] width 307 height 1
click at [38, 182] on span at bounding box center [160, 181] width 307 height 1
click at [115, 183] on div "0:32 / 3:44" at bounding box center [160, 189] width 307 height 13
click at [122, 182] on span at bounding box center [160, 181] width 307 height 1
click at [162, 182] on span at bounding box center [160, 181] width 307 height 1
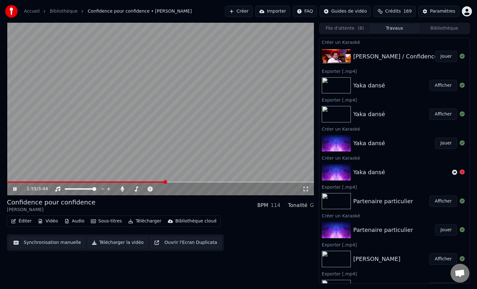
click at [174, 182] on span at bounding box center [160, 181] width 307 height 1
click at [182, 181] on span at bounding box center [160, 181] width 307 height 1
click at [213, 182] on span at bounding box center [160, 181] width 307 height 1
click at [239, 182] on span at bounding box center [160, 181] width 307 height 1
click at [262, 182] on span at bounding box center [160, 181] width 307 height 1
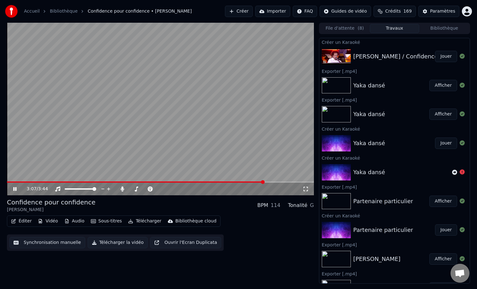
click at [279, 182] on span at bounding box center [160, 181] width 307 height 1
click at [302, 182] on span at bounding box center [160, 181] width 307 height 1
click at [298, 182] on span at bounding box center [155, 181] width 297 height 1
click at [308, 181] on span at bounding box center [160, 181] width 307 height 1
click at [143, 222] on button "Télécharger" at bounding box center [145, 221] width 38 height 9
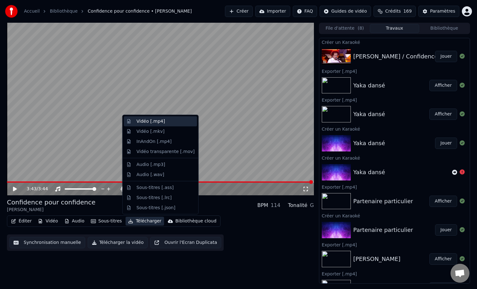
click at [162, 120] on div "Vidéo [.mp4]" at bounding box center [151, 121] width 28 height 6
